Goal: Check status: Check status

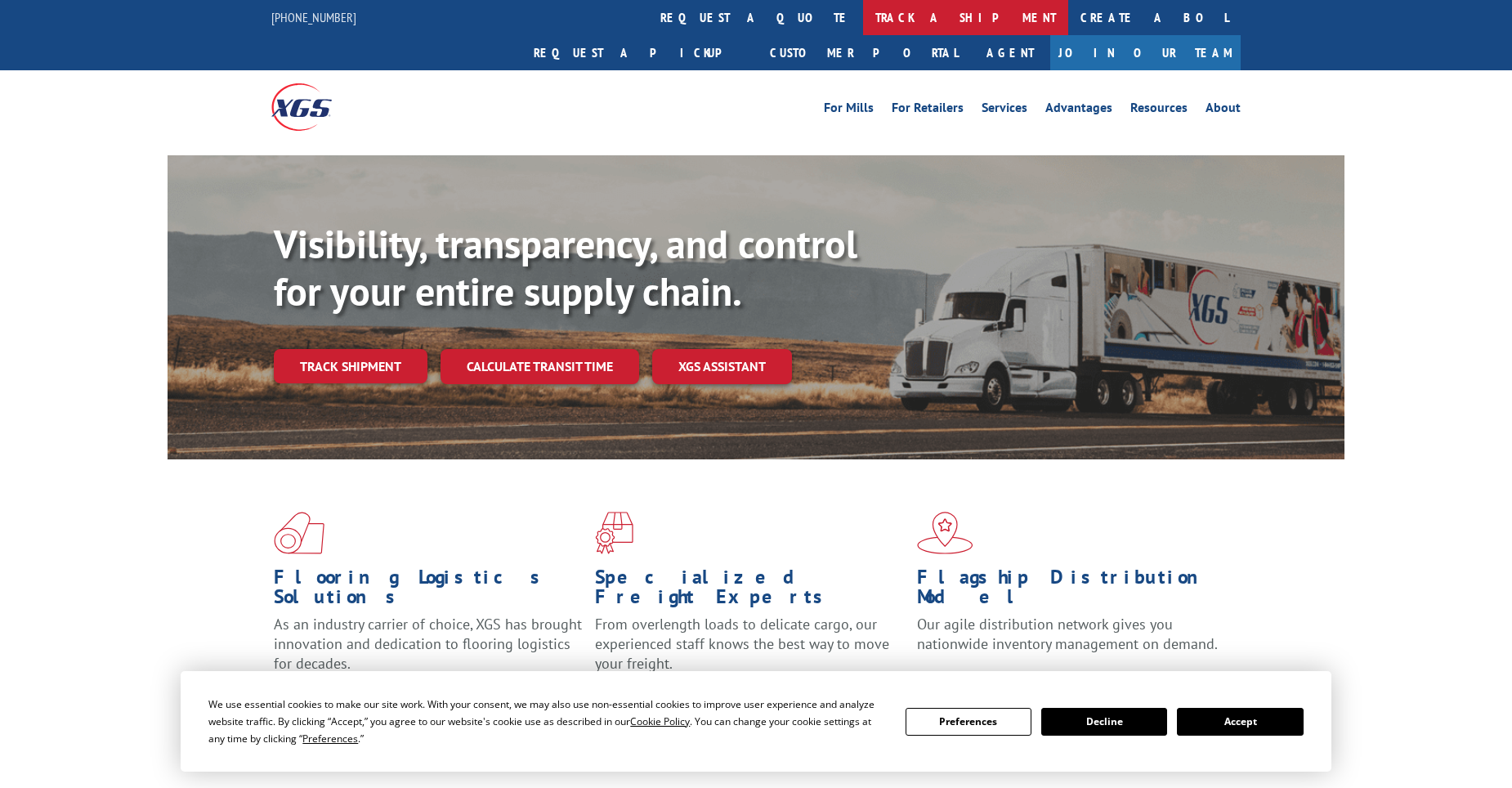
click at [864, 29] on link "track a shipment" at bounding box center [966, 17] width 205 height 35
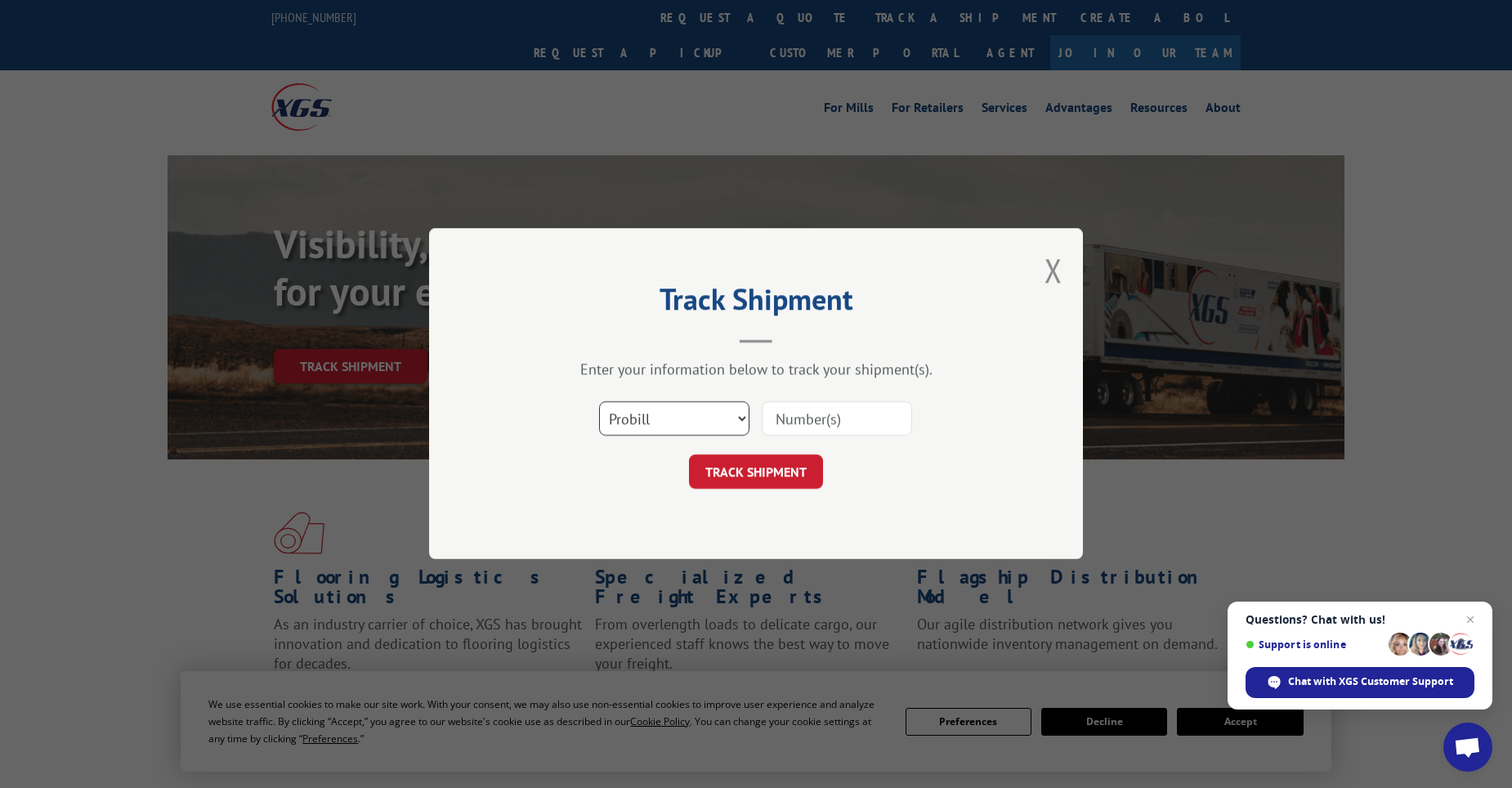
click at [690, 423] on select "Select category... Probill BOL PO" at bounding box center [674, 419] width 150 height 34
select select "po"
click at [599, 402] on select "Select category... Probill BOL PO" at bounding box center [674, 419] width 150 height 34
click at [798, 417] on input at bounding box center [837, 419] width 150 height 34
paste input "11519864"
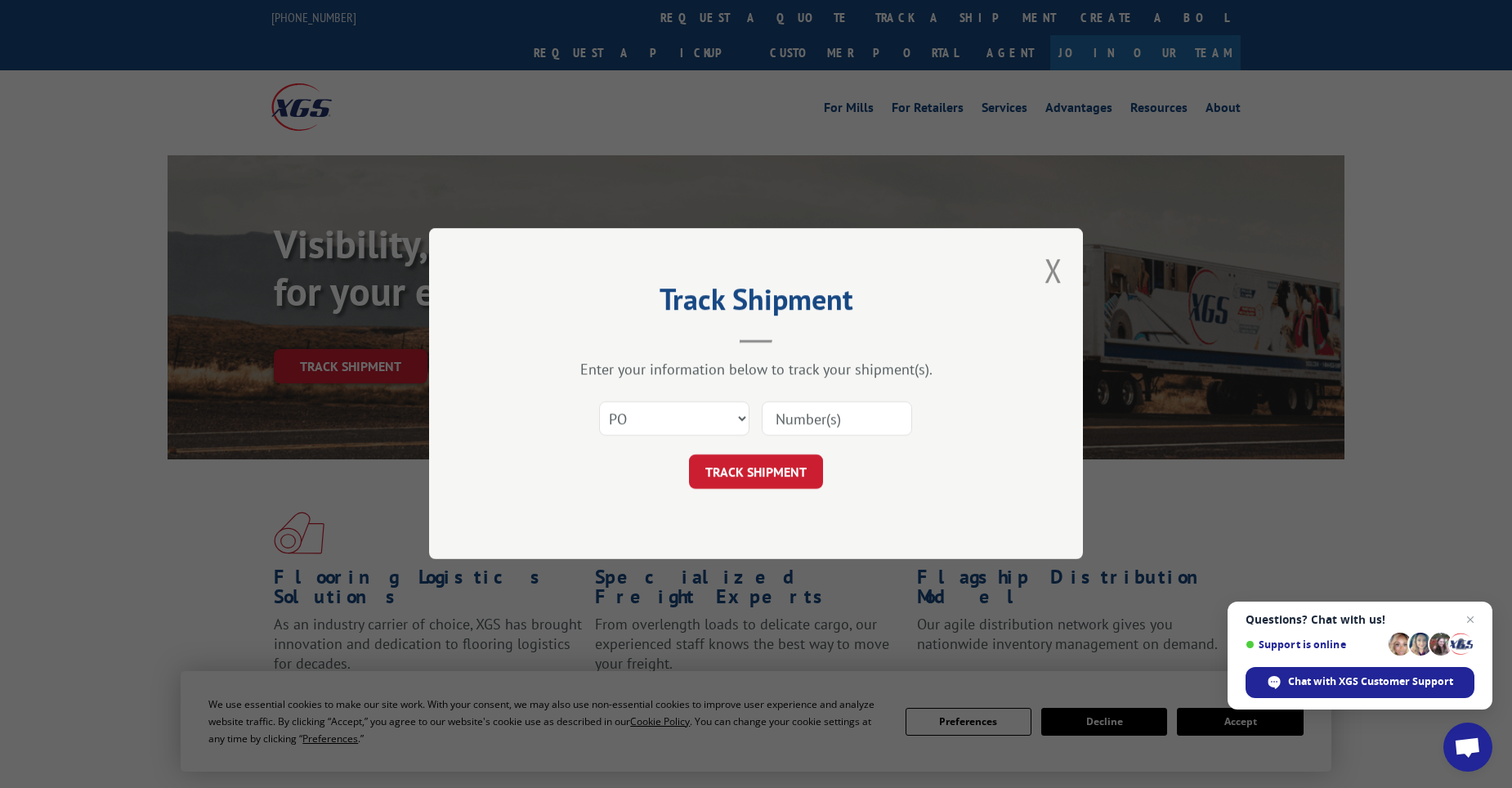
type input "11519864"
click button "TRACK SHIPMENT" at bounding box center [756, 473] width 134 height 34
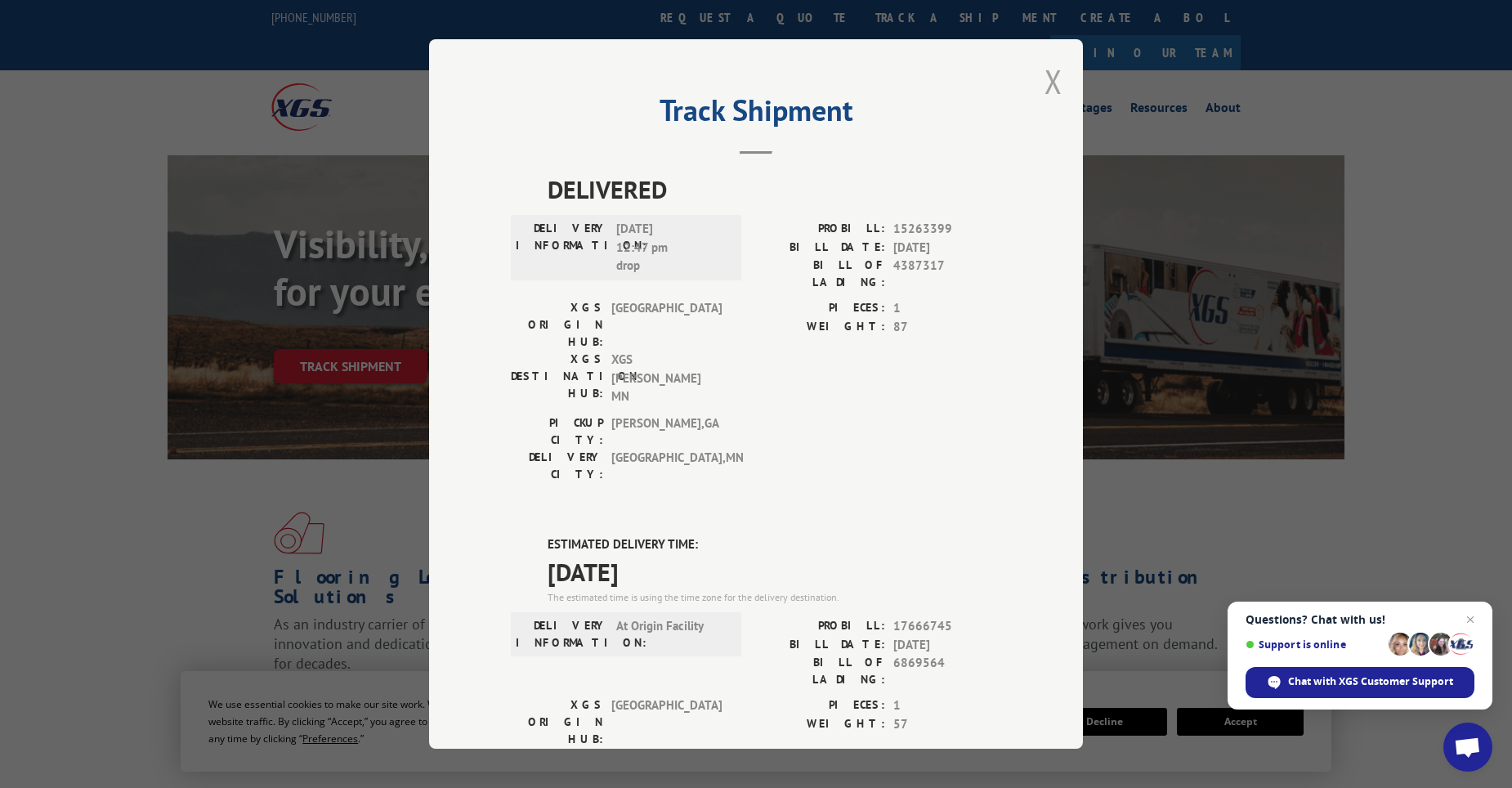
click at [1048, 83] on button "Close modal" at bounding box center [1053, 81] width 18 height 44
